Goal: Register for event/course

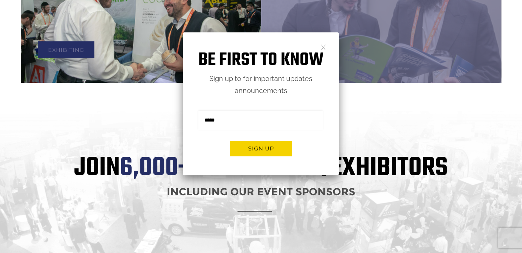
scroll to position [471, 0]
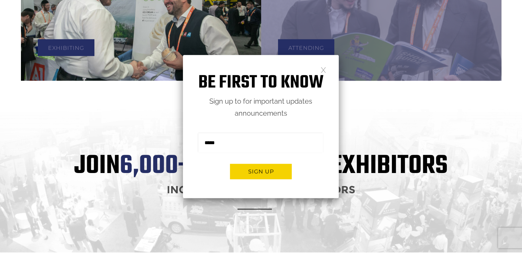
click at [323, 68] on link at bounding box center [324, 70] width 6 height 6
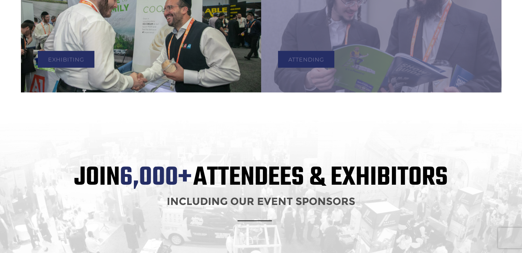
click at [327, 116] on div "Join 6,000+ Attendees & Exhibitors Including our event sponsors" at bounding box center [261, 192] width 522 height 153
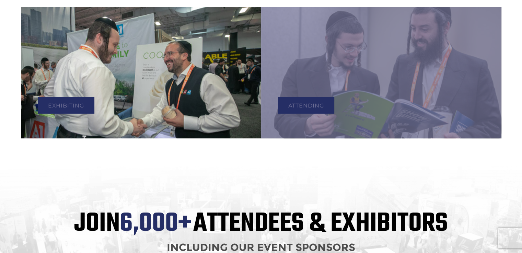
scroll to position [413, 0]
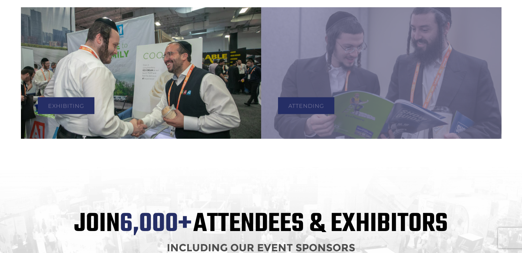
click at [327, 115] on div "Attending" at bounding box center [381, 72] width 240 height 131
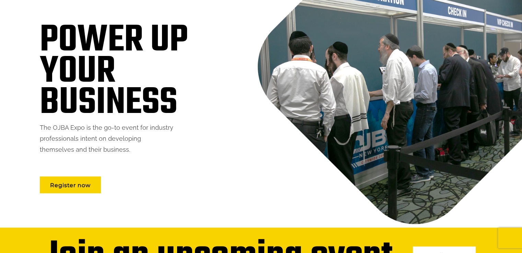
scroll to position [64, 0]
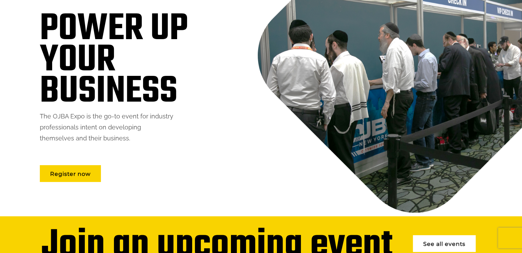
drag, startPoint x: 309, startPoint y: 153, endPoint x: 312, endPoint y: -30, distance: 183.0
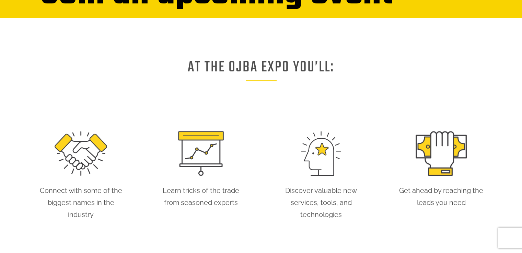
click at [248, 88] on div "AT THE OJBA EXPO YOU’LL: Connect with some of the biggest names in the industry…" at bounding box center [261, 145] width 480 height 164
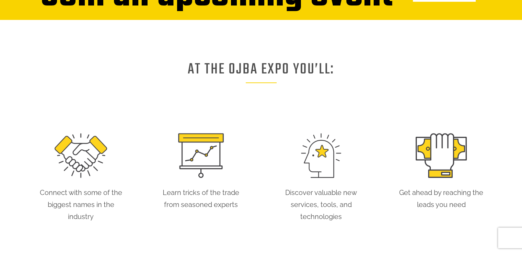
click at [248, 88] on div "AT THE OJBA EXPO YOU’LL:" at bounding box center [261, 80] width 470 height 28
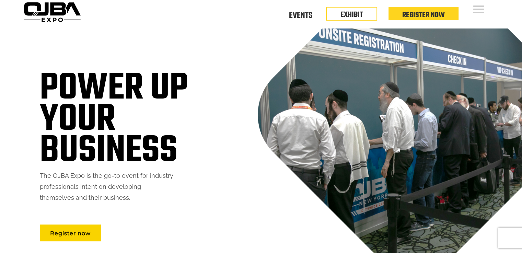
scroll to position [0, 0]
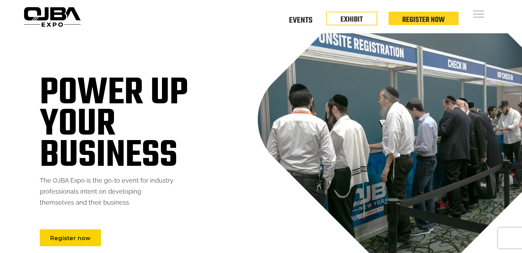
click at [230, 76] on div "Power up your business The OJBA Expo is the go-to event for industry profession…" at bounding box center [261, 156] width 470 height 247
